Goal: Transaction & Acquisition: Purchase product/service

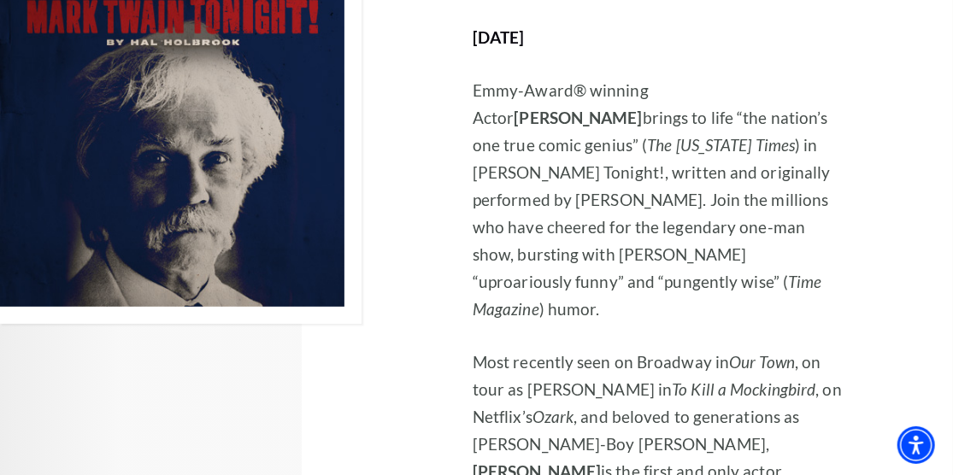
scroll to position [5900, 0]
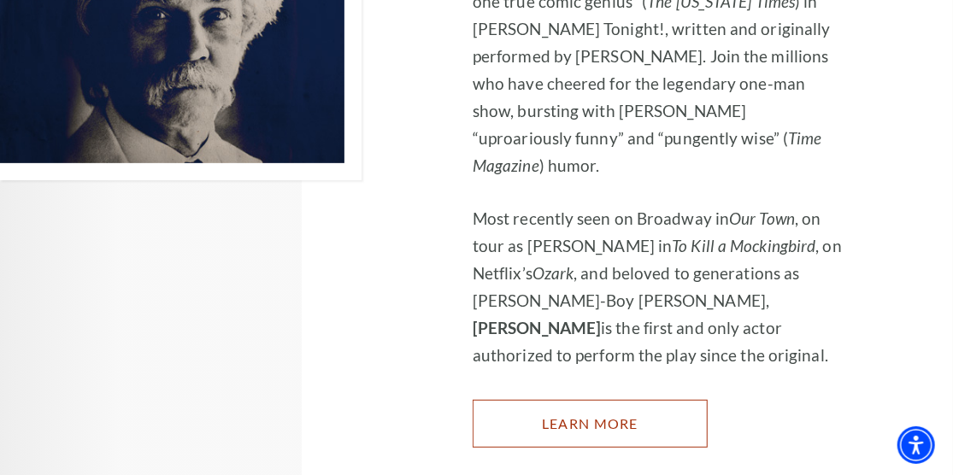
click at [621, 400] on link "Learn More" at bounding box center [590, 424] width 235 height 48
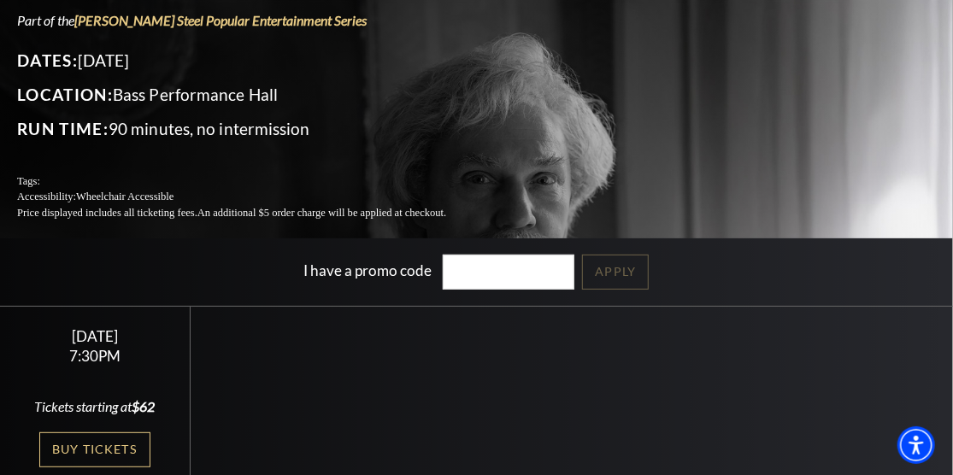
scroll to position [171, 0]
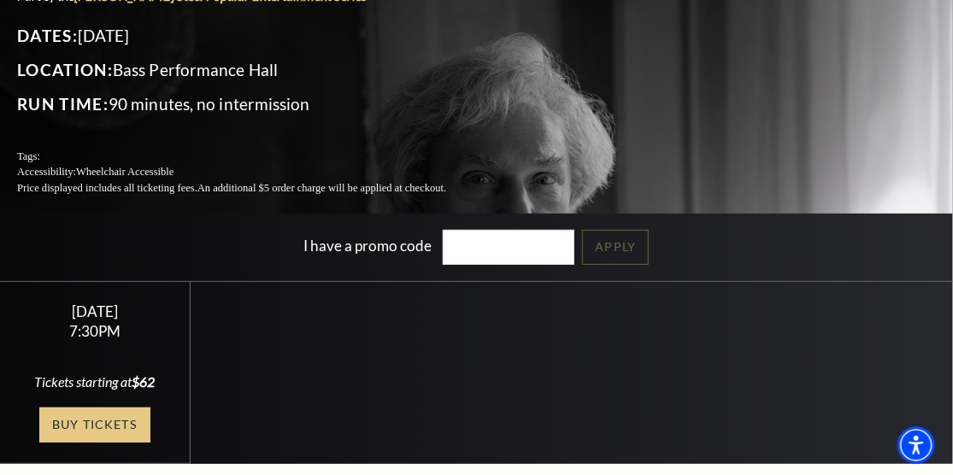
click at [106, 408] on link "Buy Tickets" at bounding box center [94, 425] width 111 height 35
click at [116, 408] on link "Buy Tickets" at bounding box center [94, 425] width 111 height 35
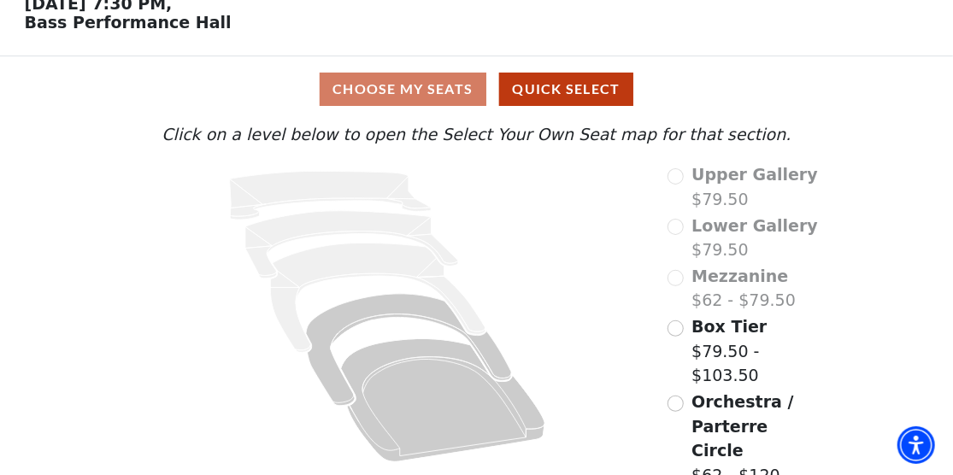
scroll to position [86, 0]
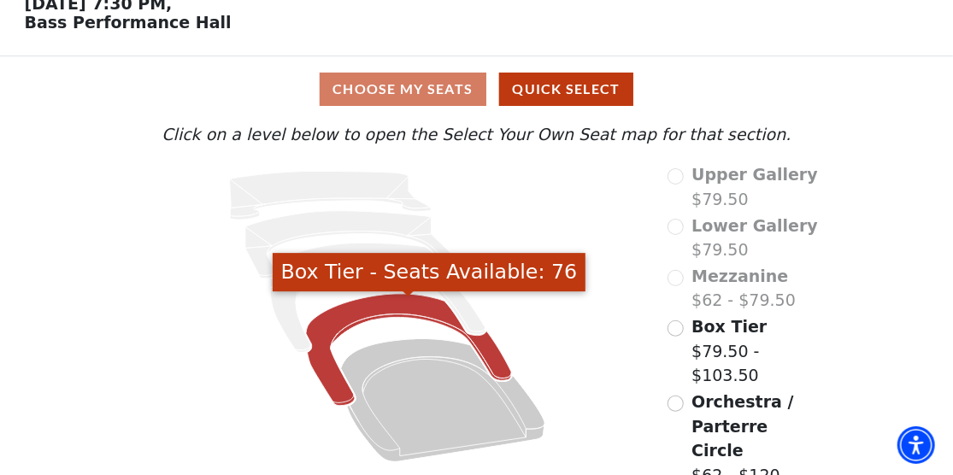
click at [494, 361] on icon "Box Tier - Seats Available: 76" at bounding box center [409, 350] width 206 height 112
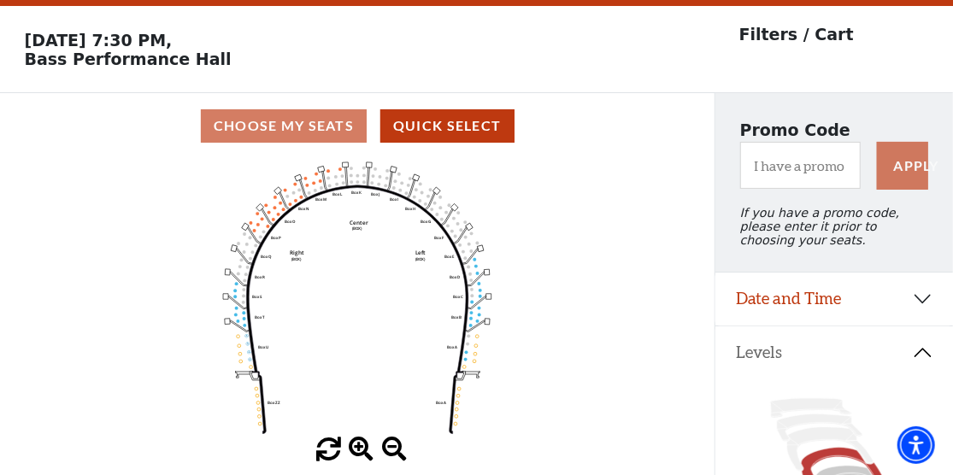
scroll to position [79, 0]
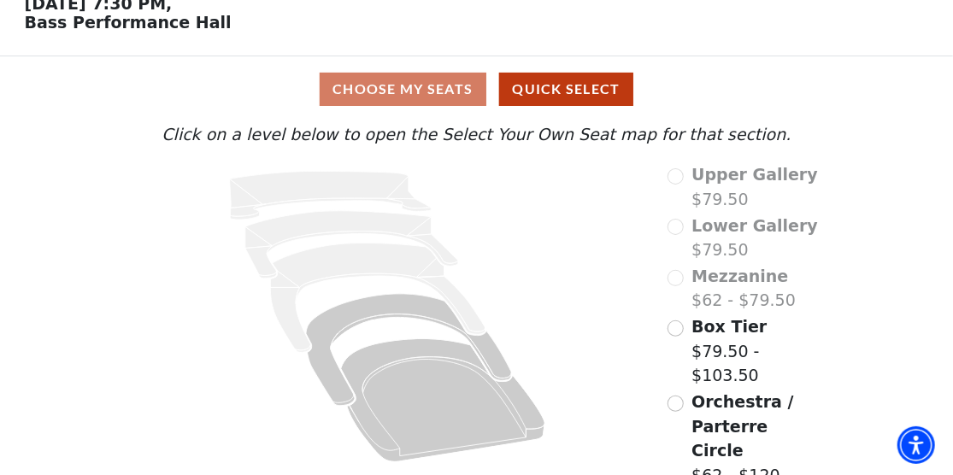
scroll to position [86, 0]
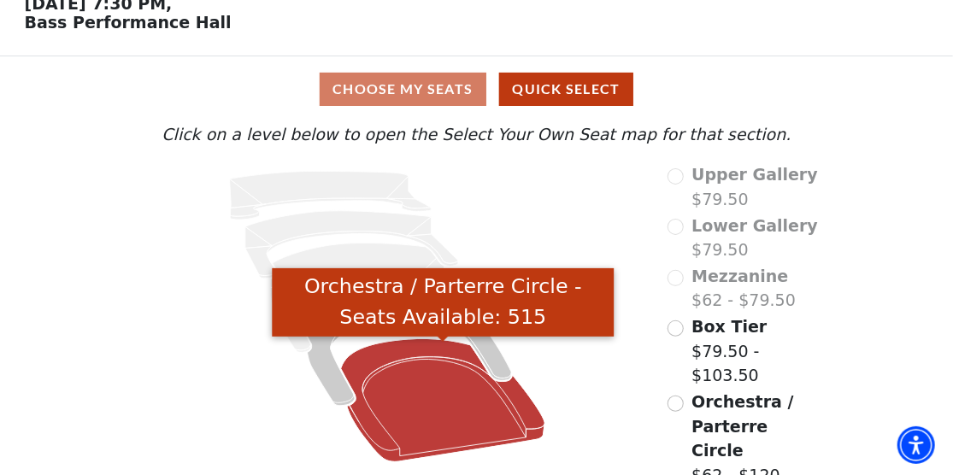
click at [409, 374] on icon "Orchestra / Parterre Circle - Seats Available: 515" at bounding box center [443, 400] width 204 height 123
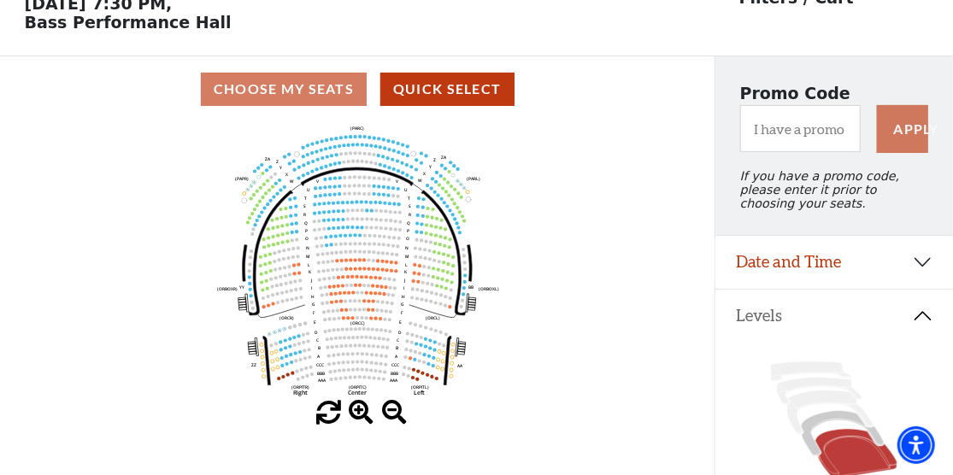
click at [298, 87] on div "Choose My Seats Quick Select" at bounding box center [357, 89] width 715 height 33
click at [363, 418] on span at bounding box center [361, 413] width 25 height 25
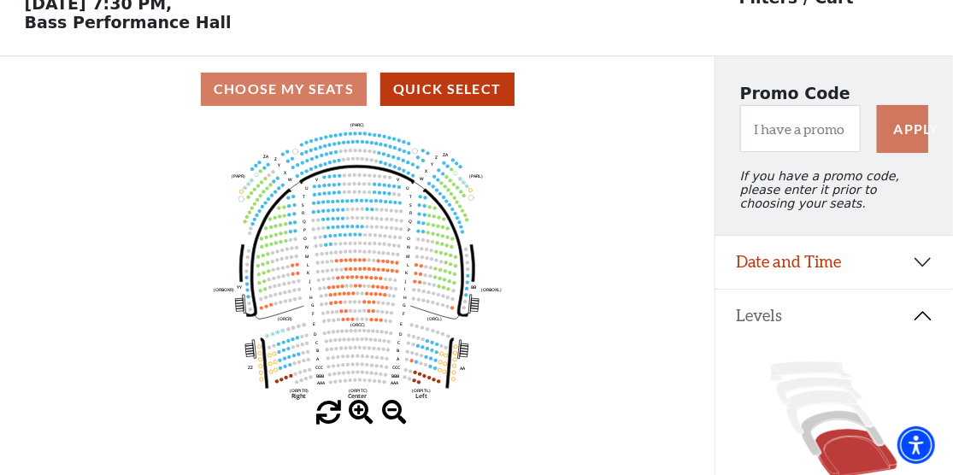
click at [363, 418] on span at bounding box center [361, 413] width 25 height 25
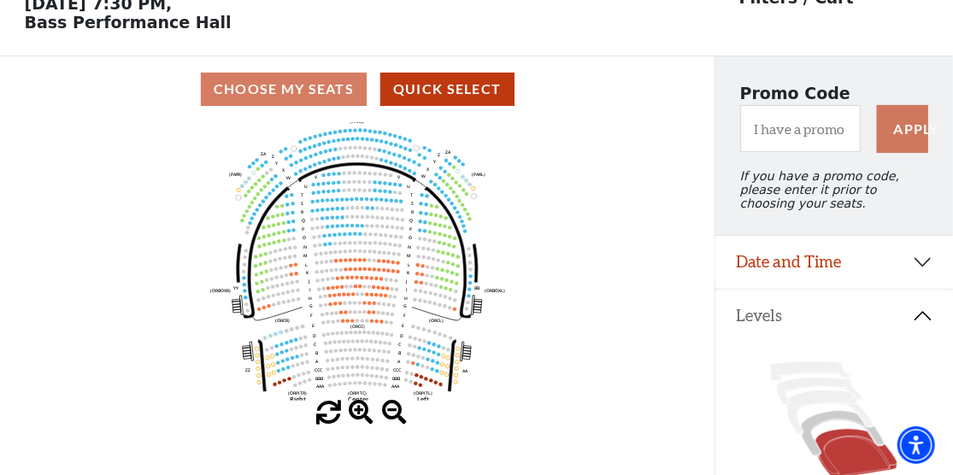
click at [363, 418] on span at bounding box center [361, 413] width 25 height 25
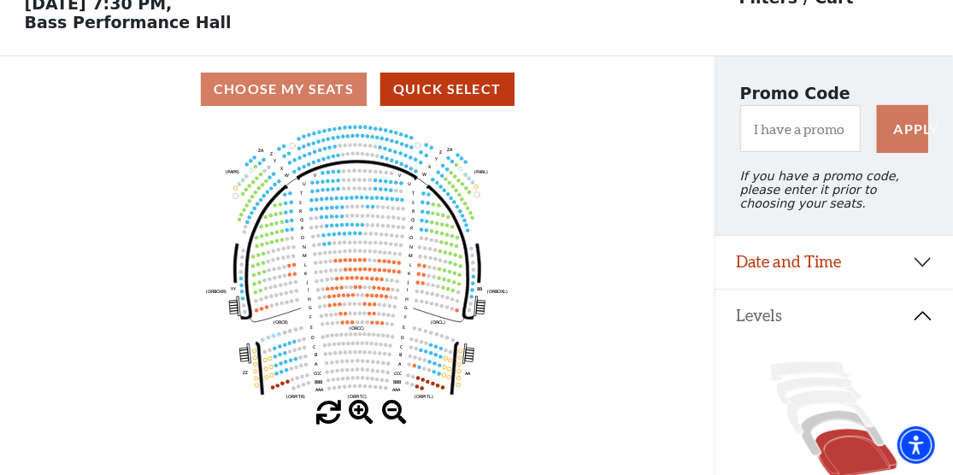
click at [363, 418] on span at bounding box center [361, 413] width 25 height 25
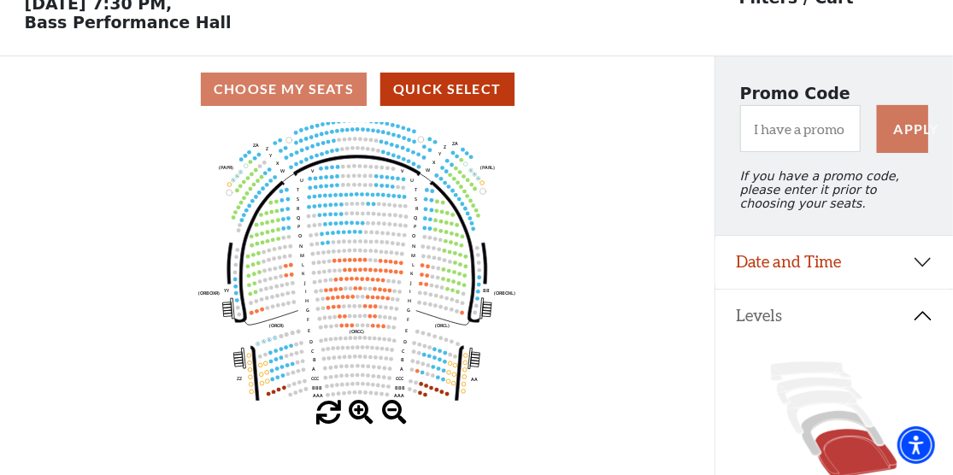
click at [363, 418] on span at bounding box center [361, 413] width 25 height 25
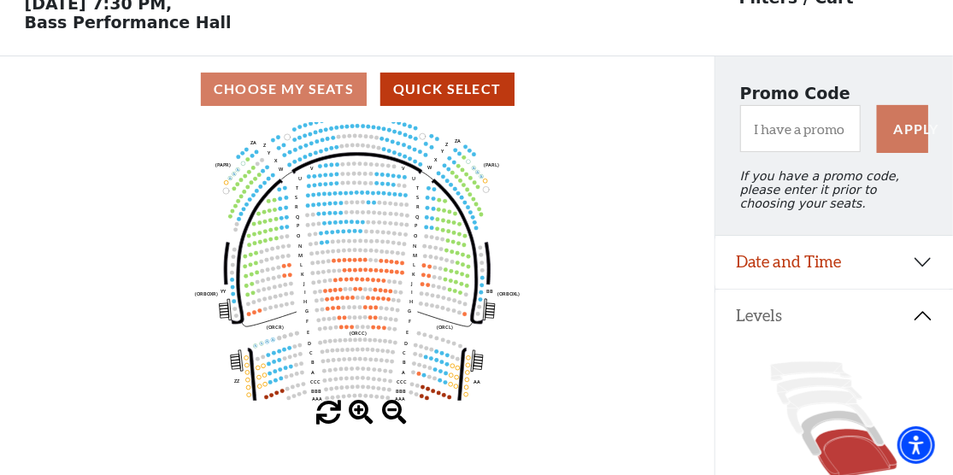
click at [363, 418] on span at bounding box center [361, 413] width 25 height 25
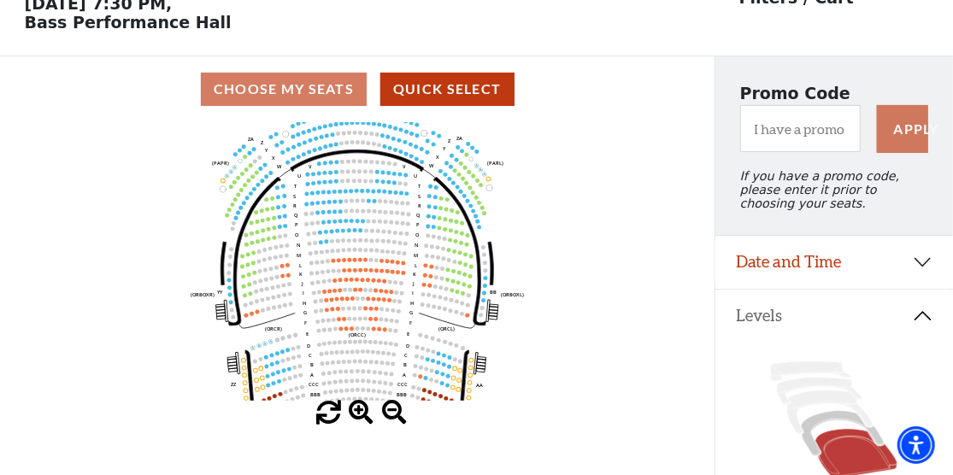
click at [362, 416] on span at bounding box center [361, 413] width 25 height 25
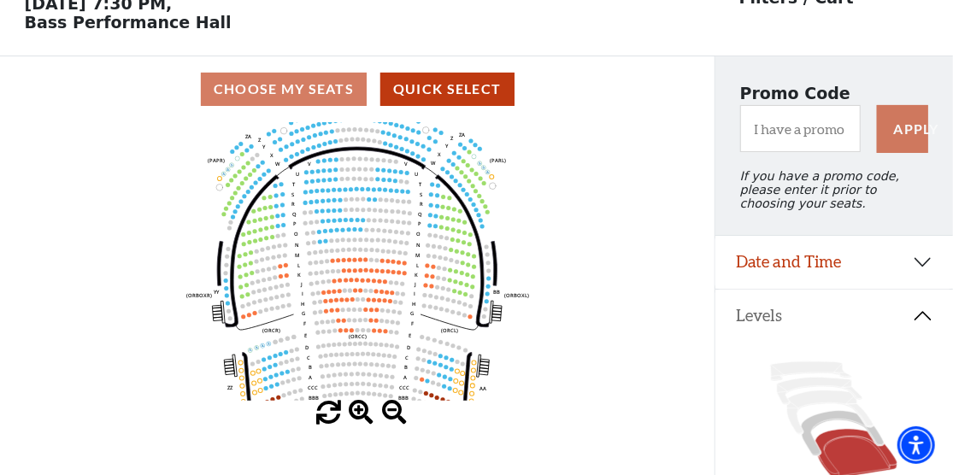
click at [362, 416] on span at bounding box center [361, 413] width 25 height 25
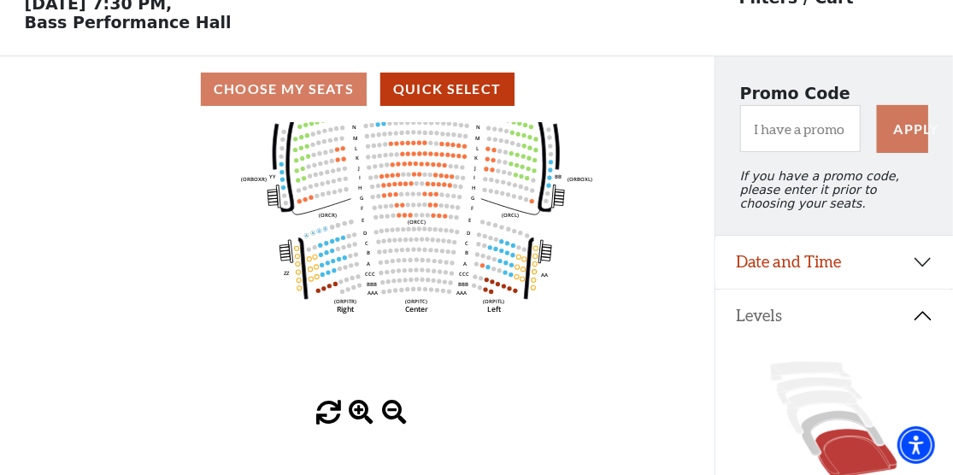
drag, startPoint x: 357, startPoint y: 295, endPoint x: 401, endPoint y: 216, distance: 89.9
click at [401, 216] on icon "Left (ORPITL) Right (ORPITR) Center (ORPITC) ZZ AA YY BB ZA ZA (ORCL) (ORCR) (O…" at bounding box center [358, 261] width 644 height 279
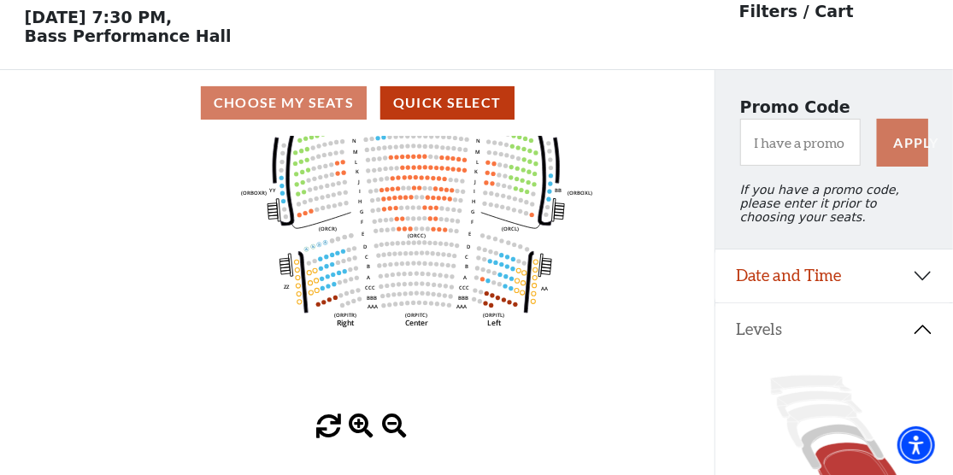
scroll to position [0, 0]
